Goal: Find specific page/section: Find specific page/section

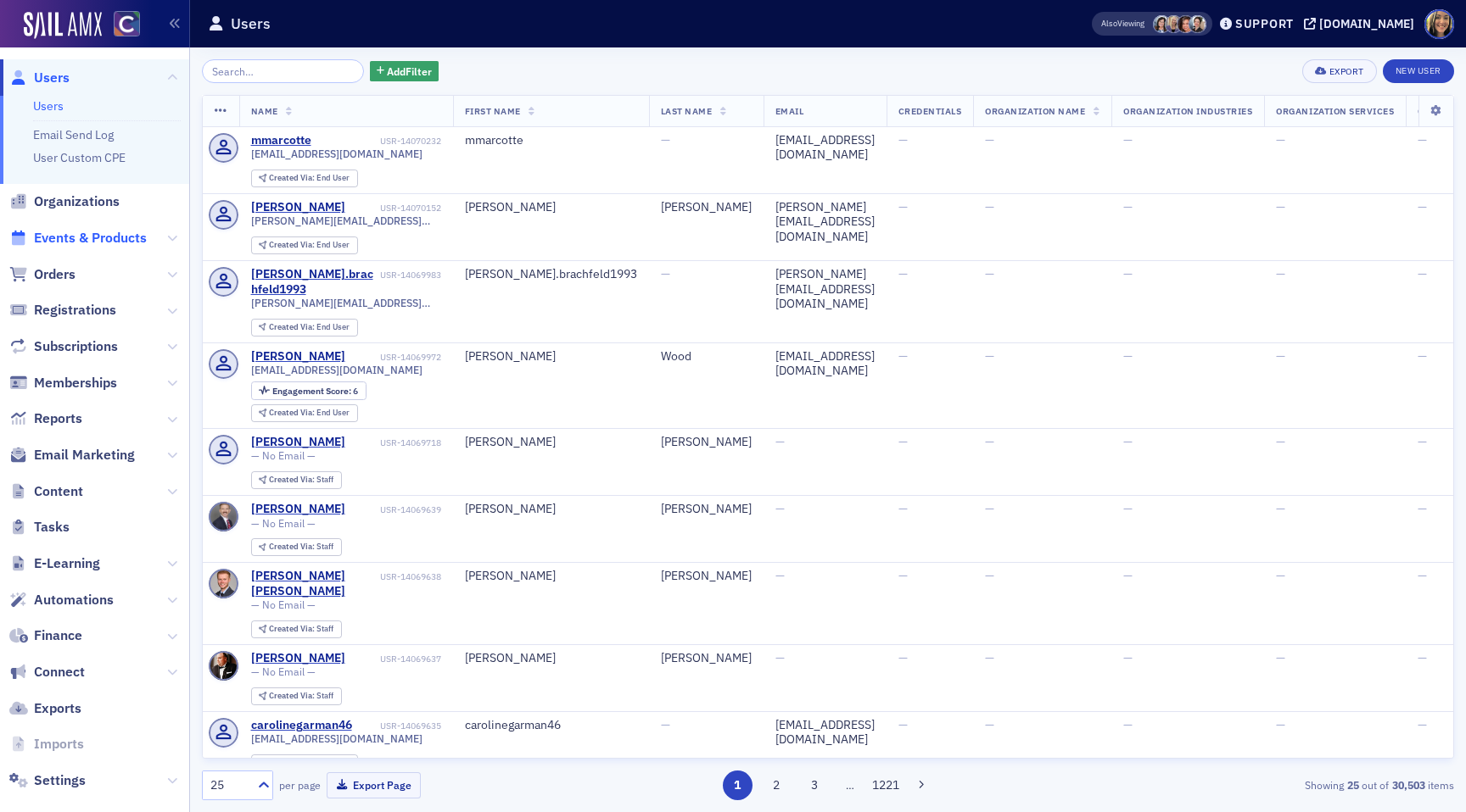
click at [83, 241] on span "Events & Products" at bounding box center [89, 237] width 112 height 18
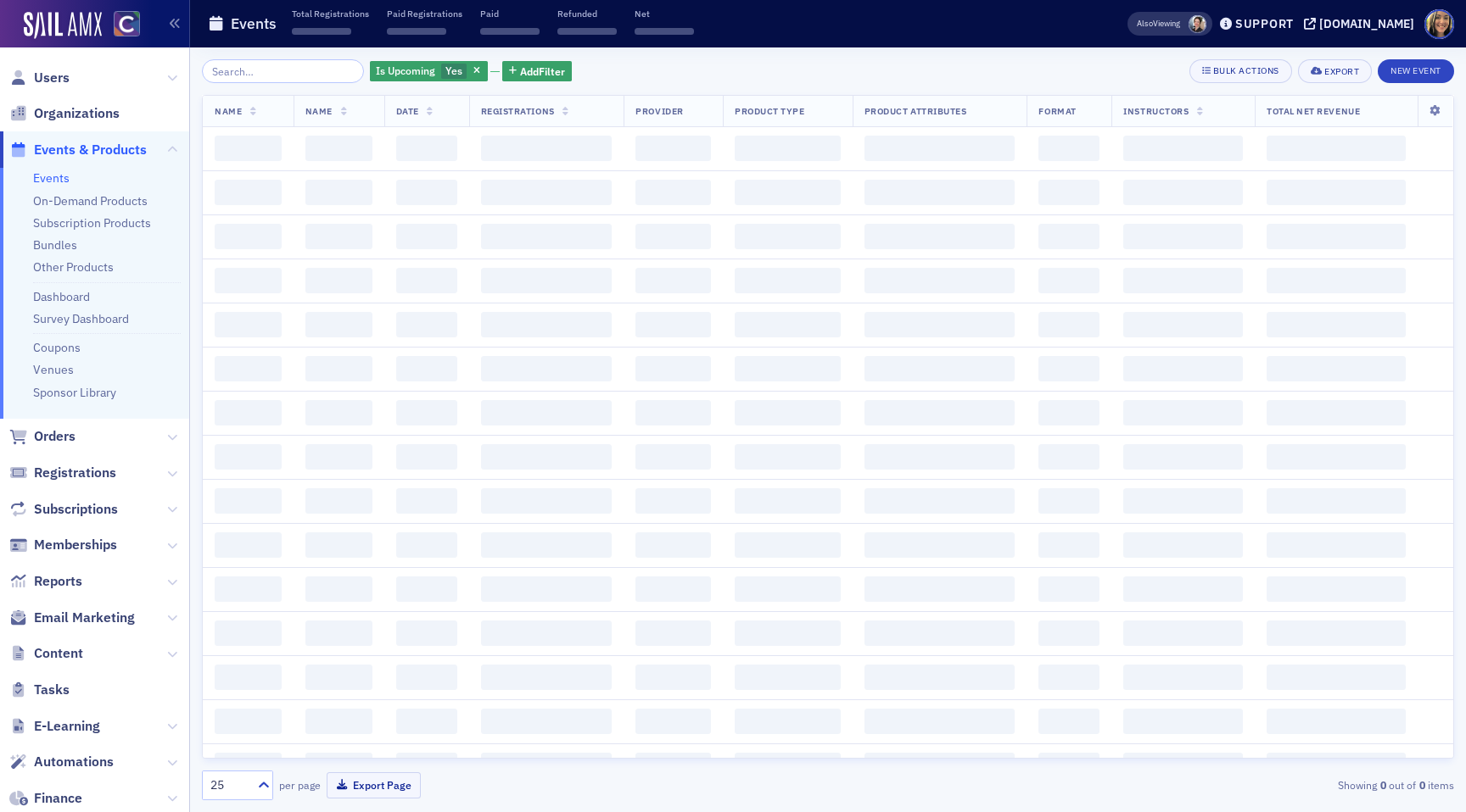
click at [251, 67] on input "search" at bounding box center [283, 71] width 162 height 24
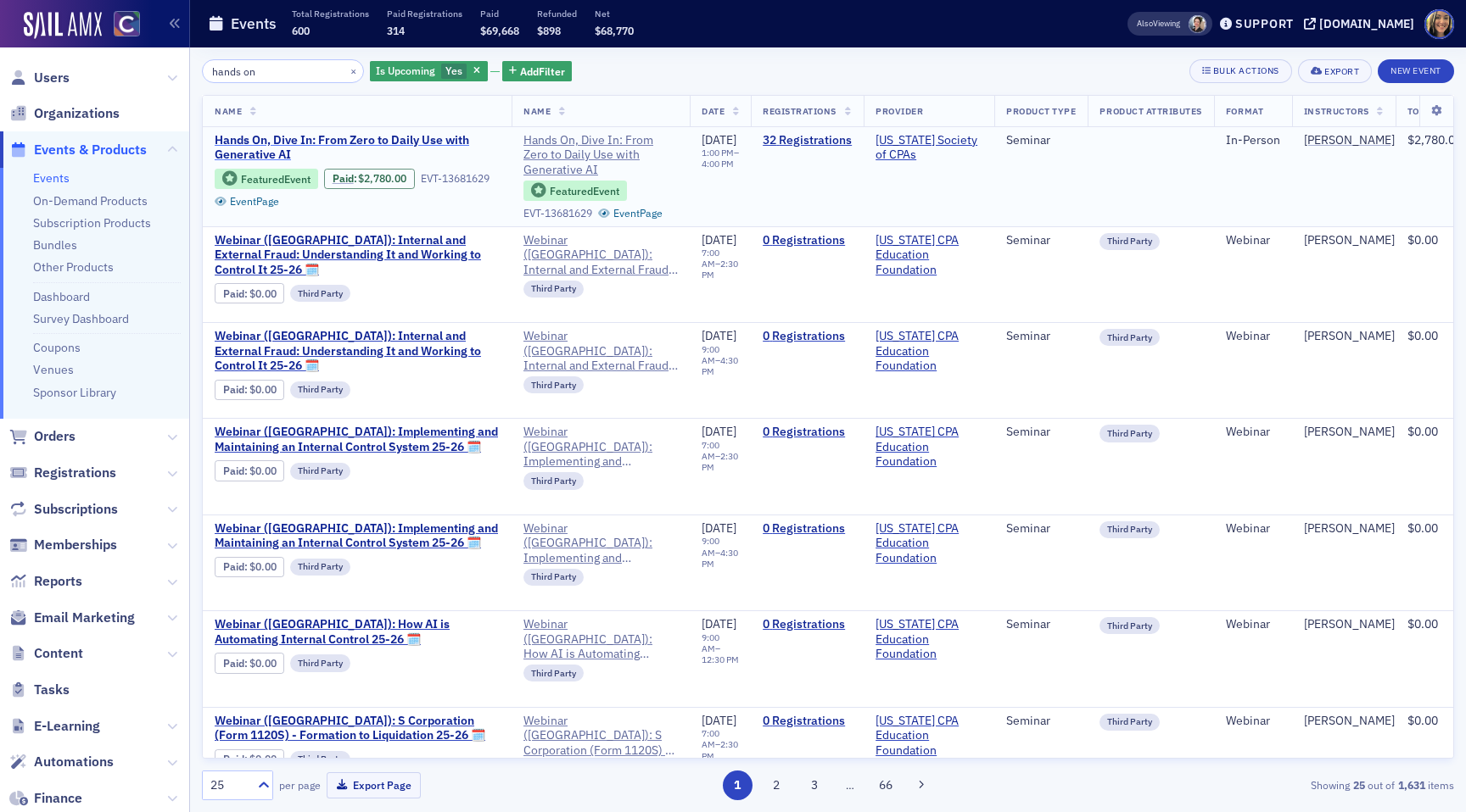
type input "hands on"
click at [351, 141] on span "Hands On, Dive In: From Zero to Daily Use with Generative AI" at bounding box center [357, 148] width 286 height 30
